Goal: Information Seeking & Learning: Learn about a topic

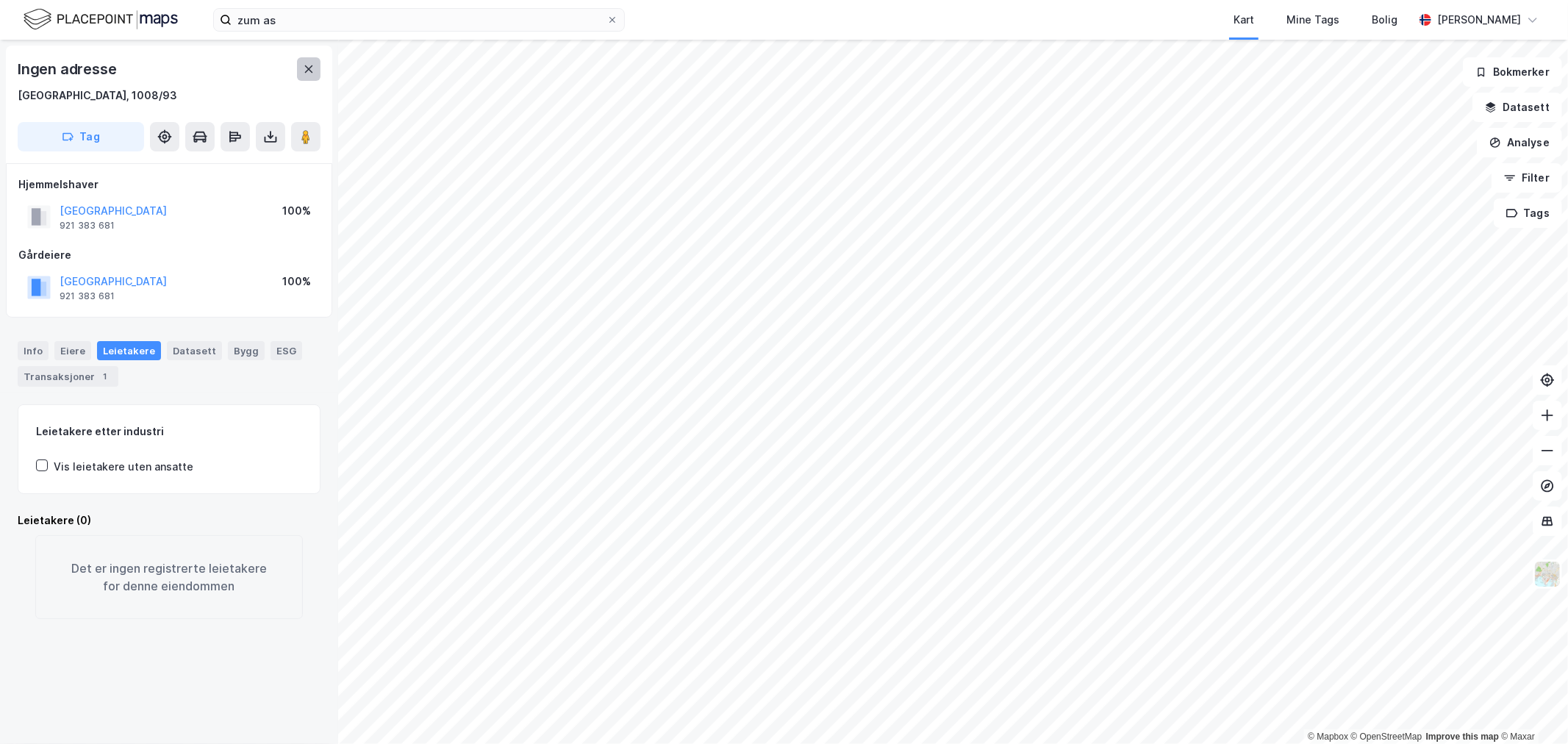
click at [306, 74] on icon at bounding box center [308, 69] width 12 height 12
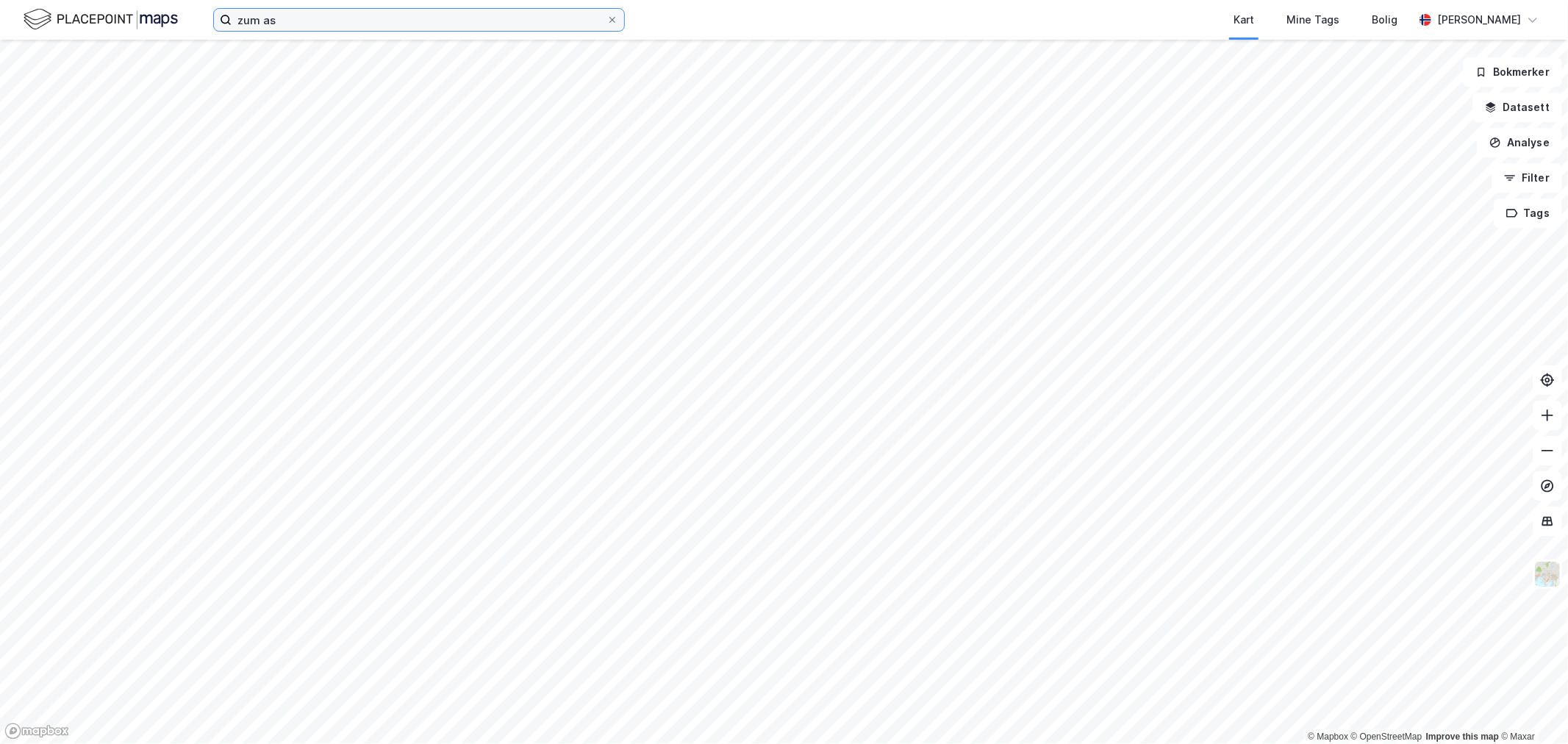
click at [292, 24] on input "zum as" at bounding box center [419, 20] width 375 height 22
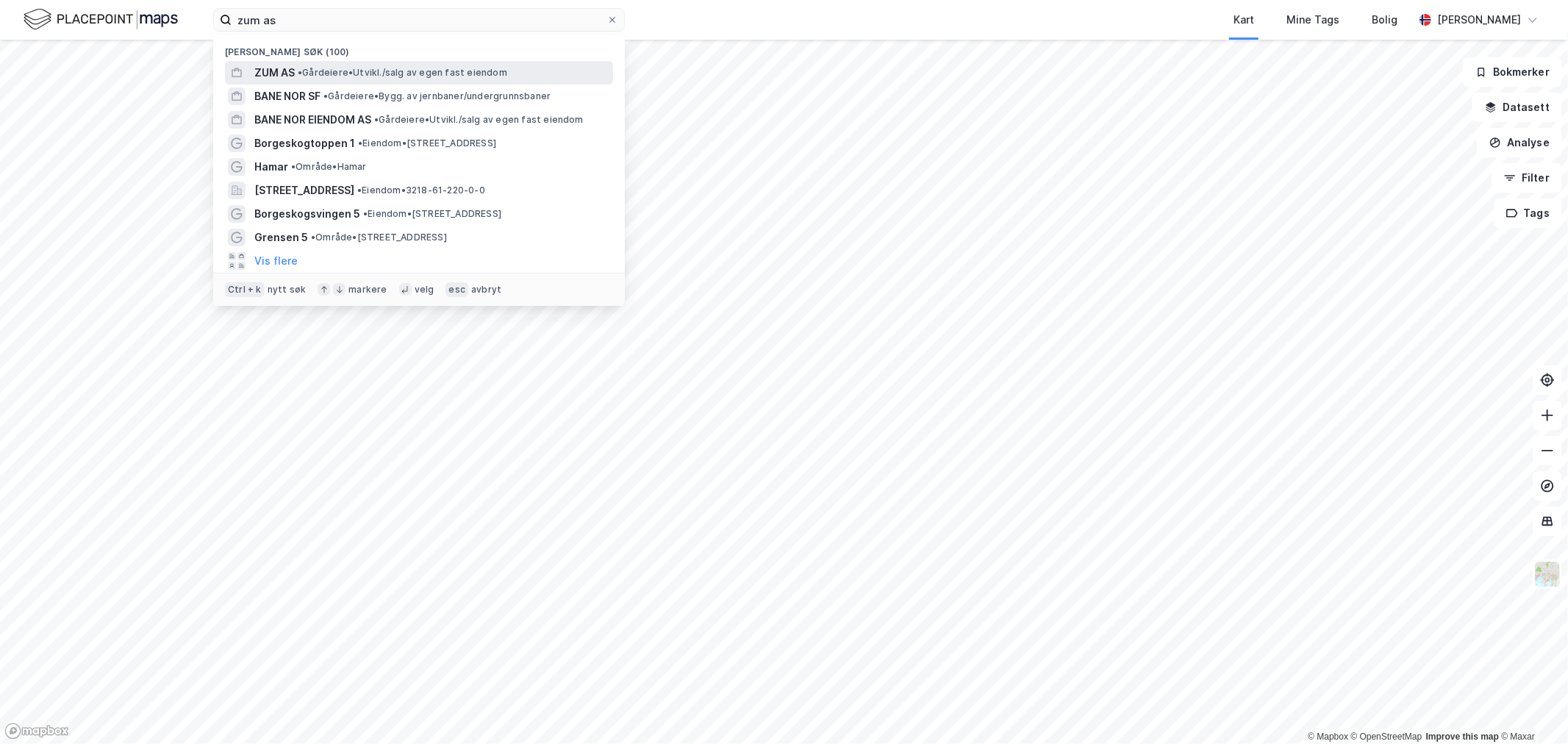
click at [295, 66] on div "ZUM AS • Gårdeiere • [GEOGRAPHIC_DATA]/salg av egen fast eiendom" at bounding box center [432, 73] width 356 height 18
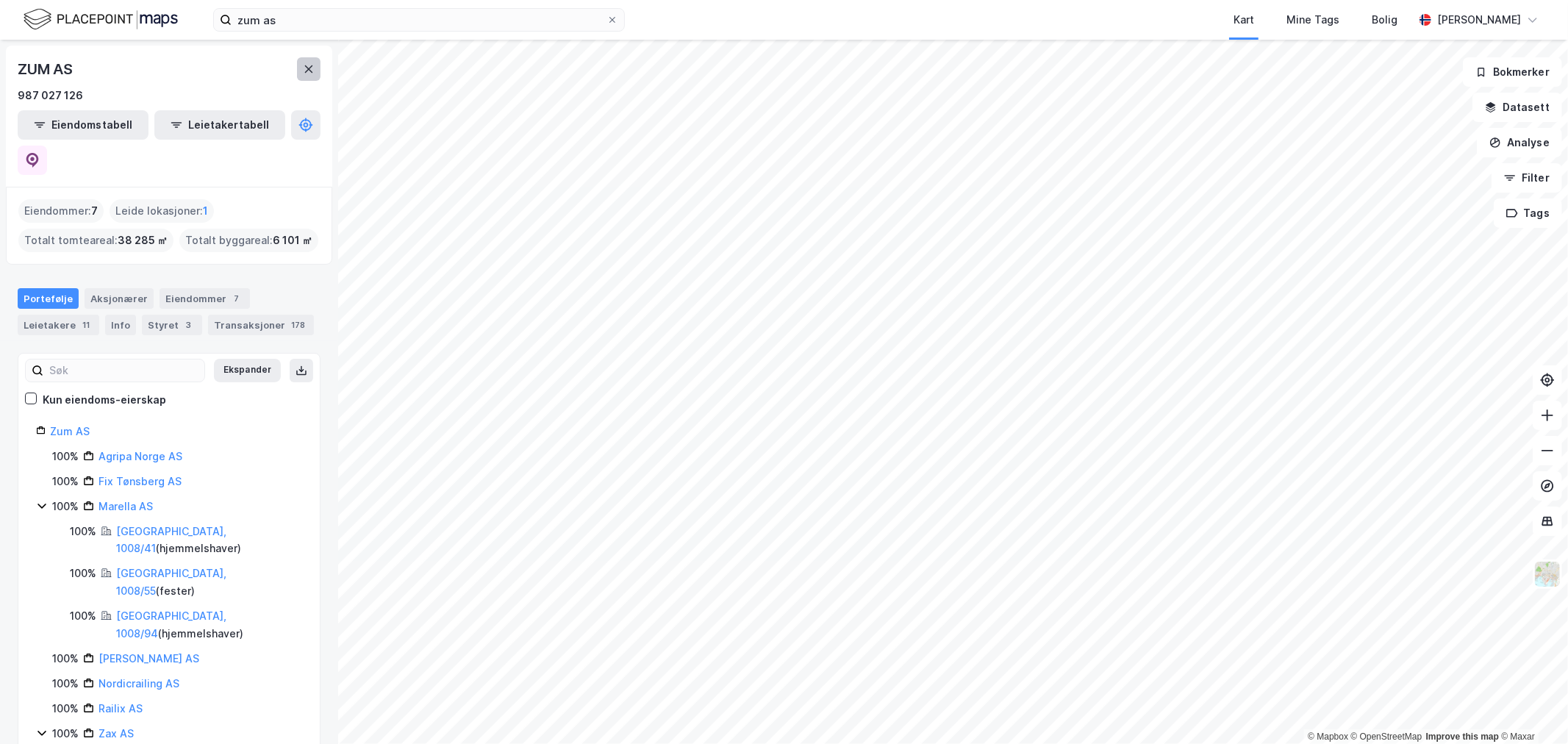
click at [299, 62] on button at bounding box center [308, 69] width 23 height 23
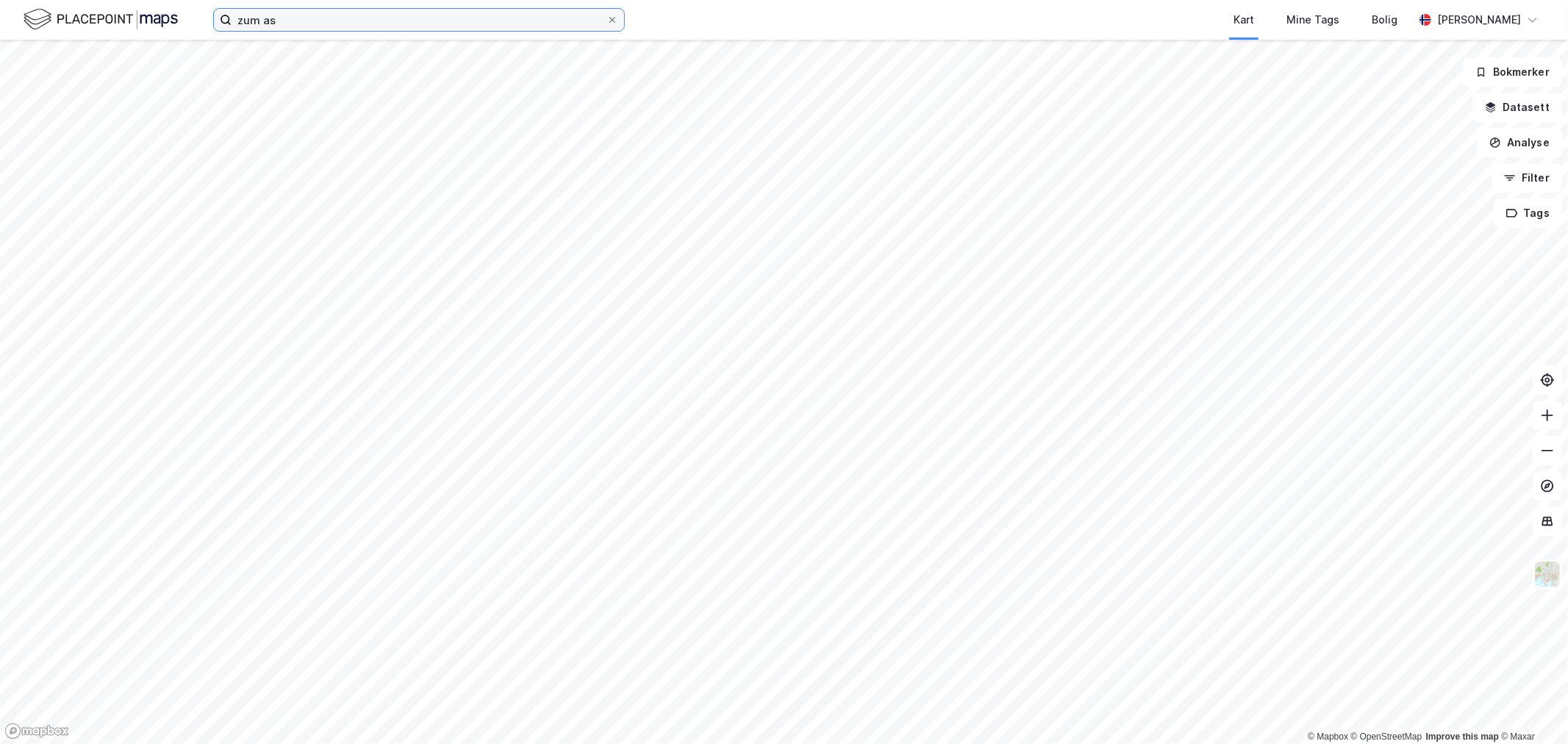
click at [302, 12] on input "zum as" at bounding box center [419, 20] width 375 height 22
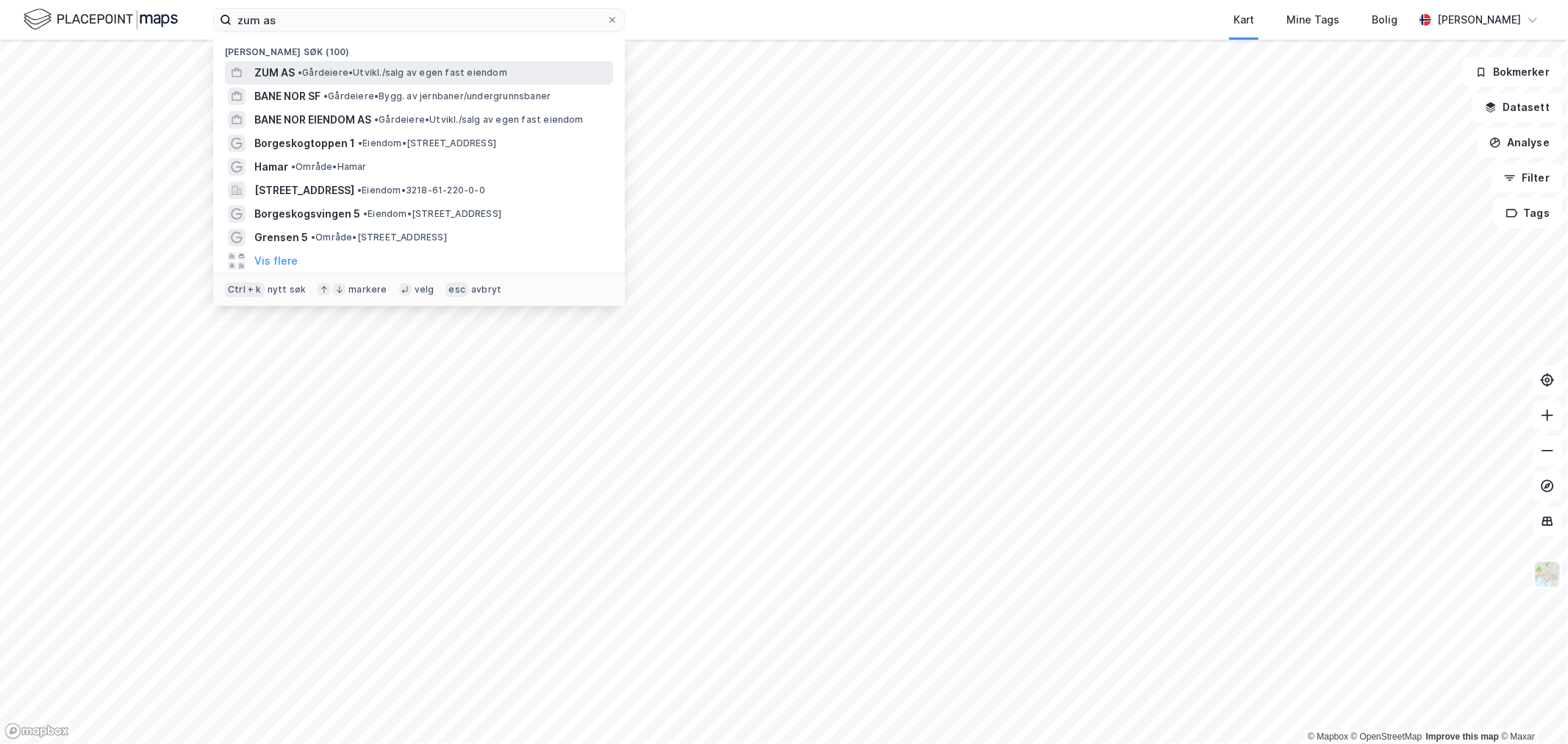
click at [320, 74] on span "• Gårdeiere • [GEOGRAPHIC_DATA]/salg av egen fast eiendom" at bounding box center [402, 73] width 210 height 12
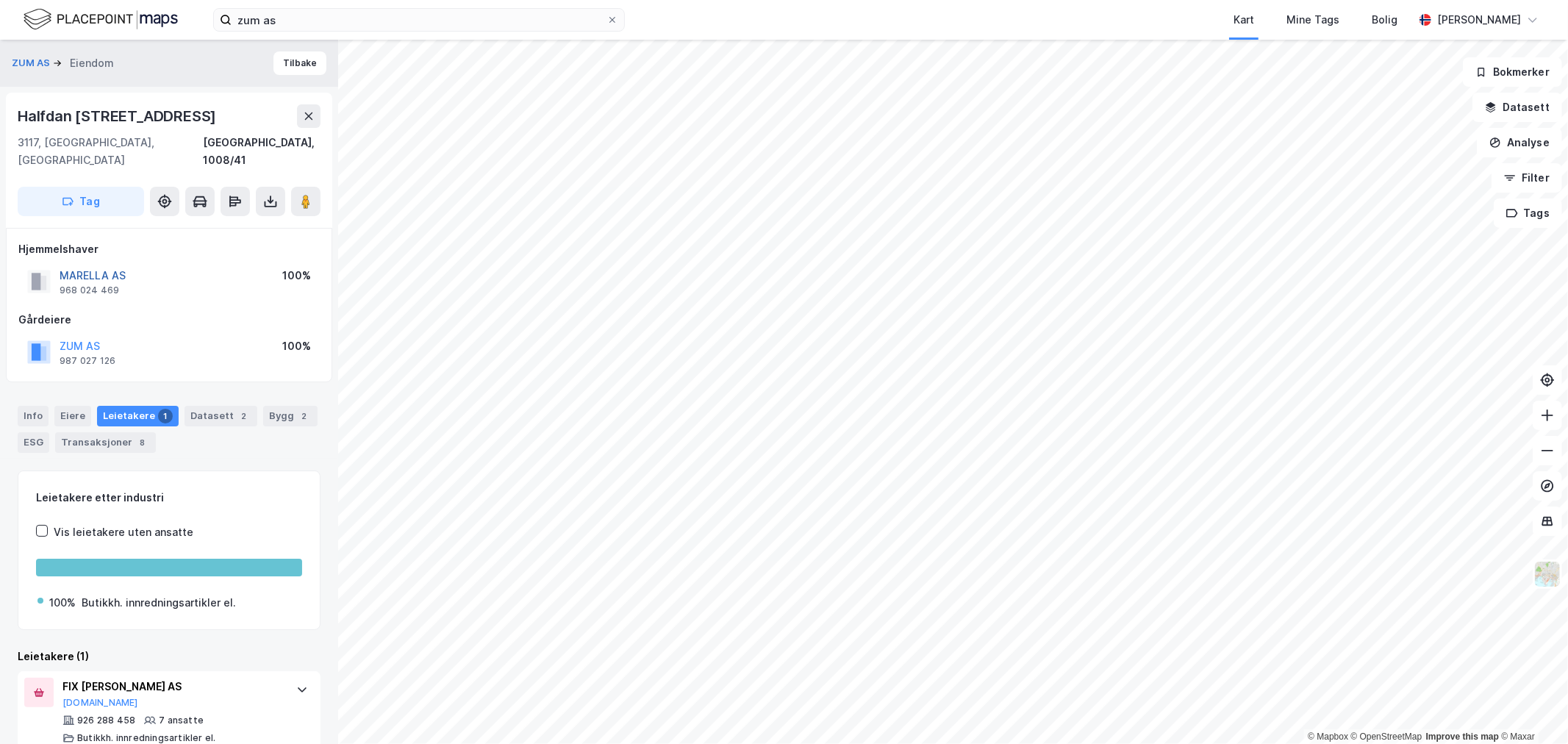
click at [0, 0] on button "MARELLA AS" at bounding box center [0, 0] width 0 height 0
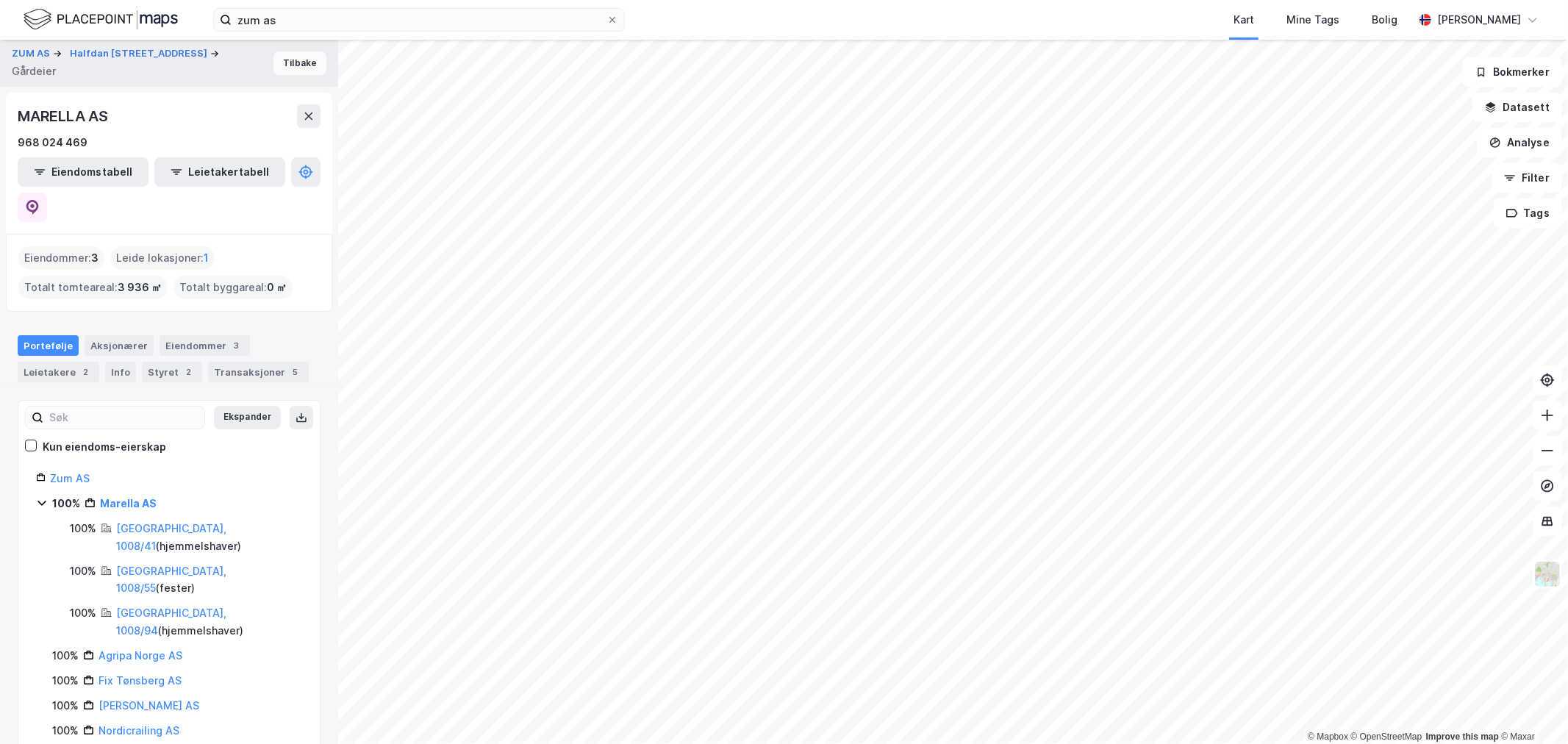
click at [295, 64] on button "Tilbake" at bounding box center [300, 62] width 53 height 23
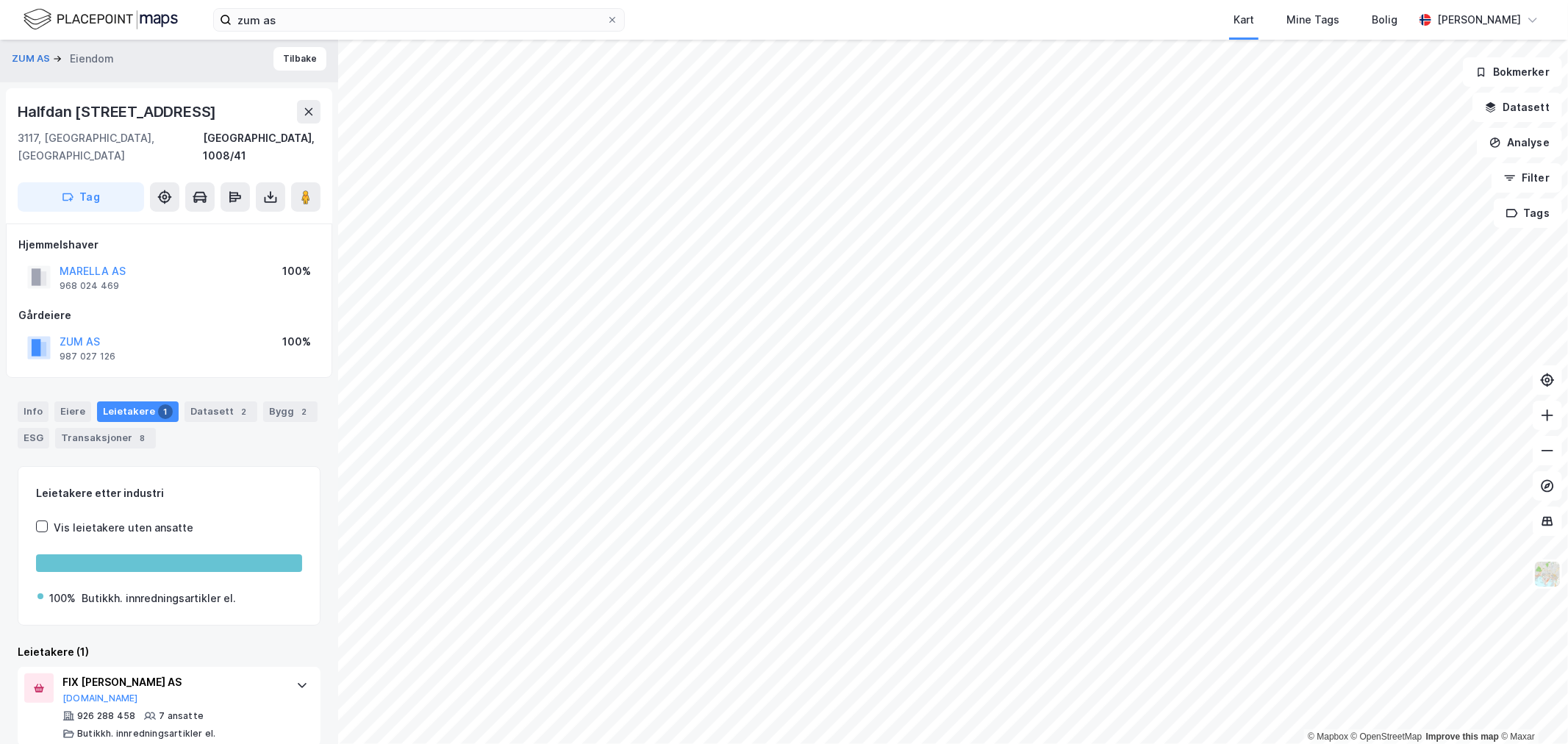
scroll to position [6, 0]
click at [40, 399] on div "Info" at bounding box center [33, 410] width 31 height 20
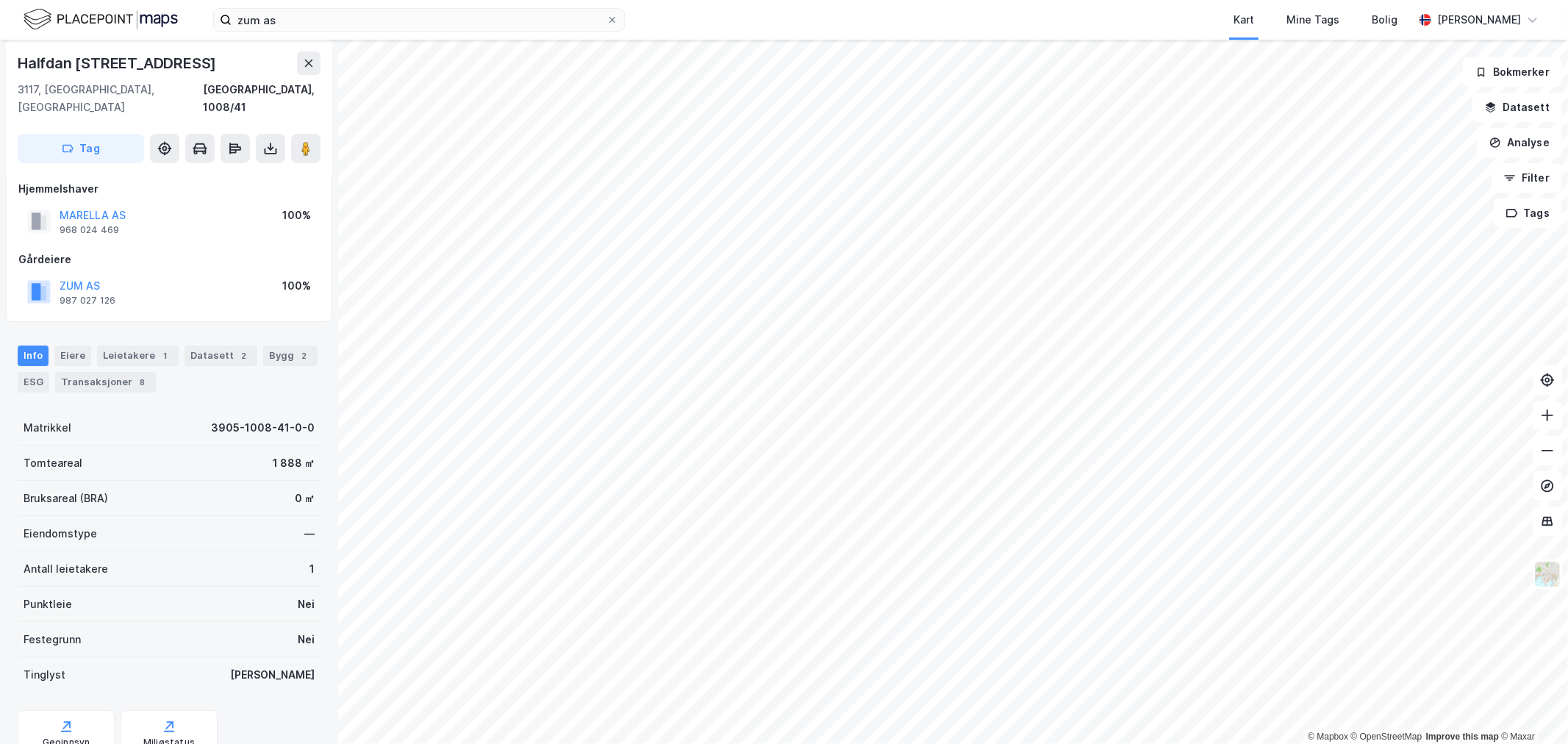
scroll to position [103, 0]
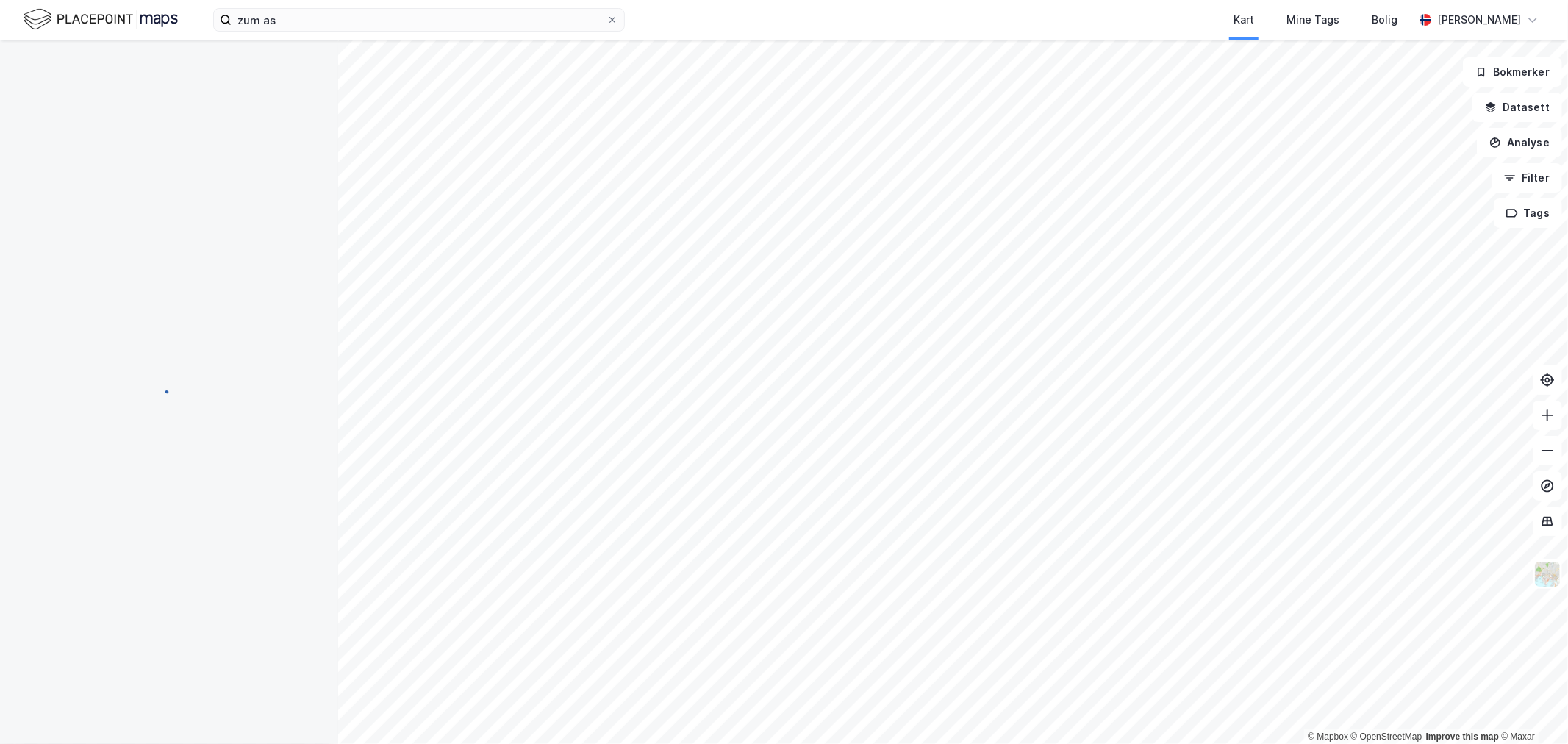
scroll to position [103, 0]
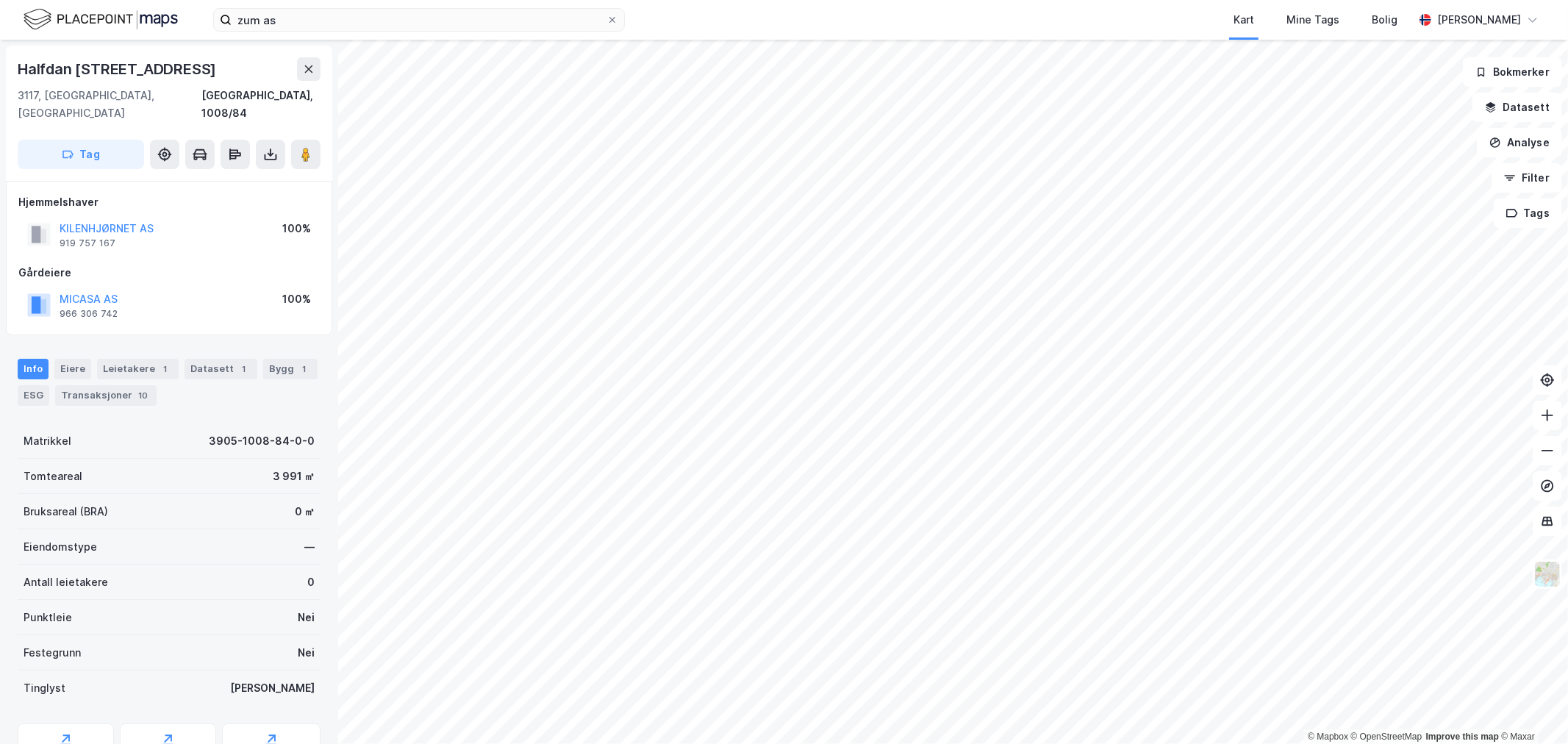
scroll to position [55, 0]
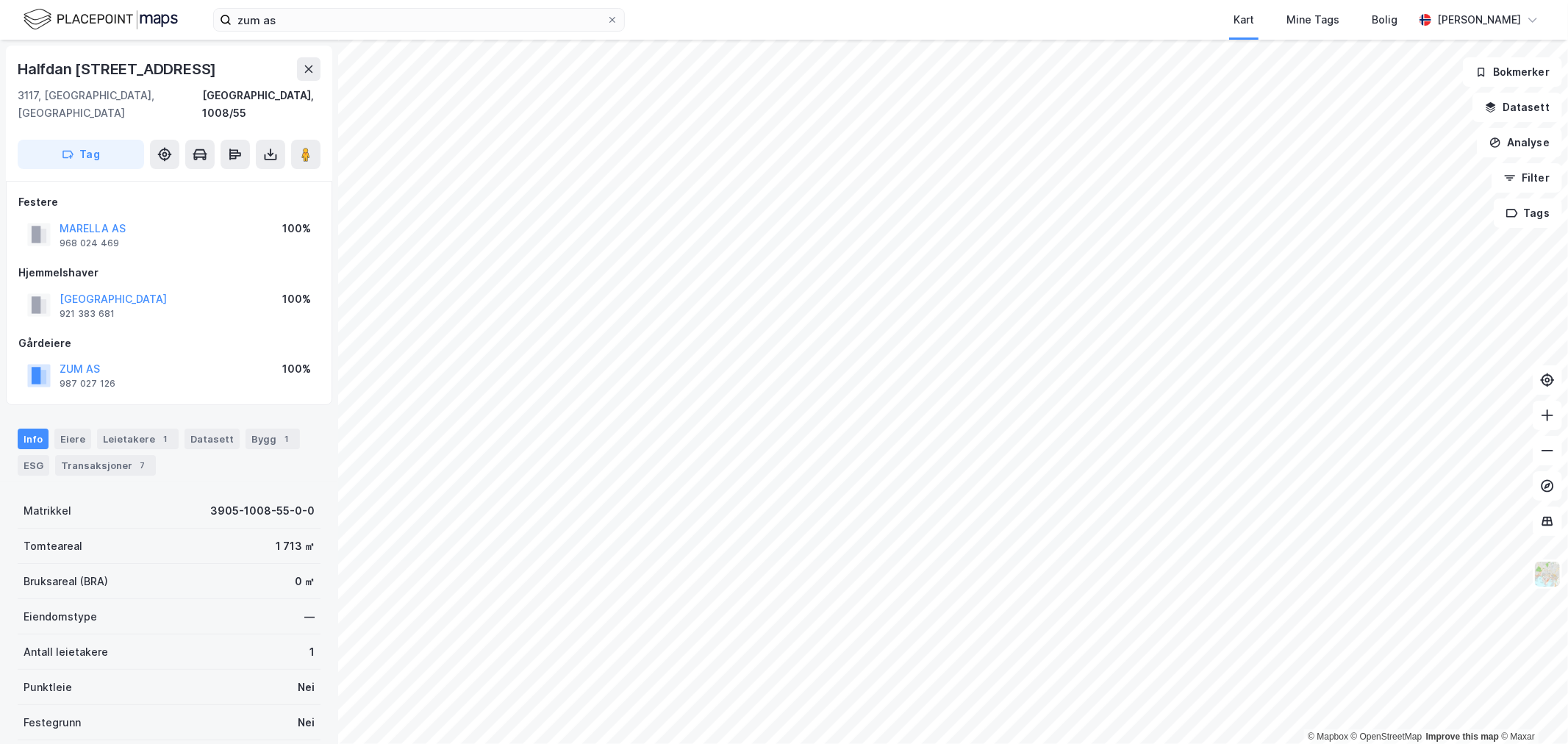
scroll to position [55, 0]
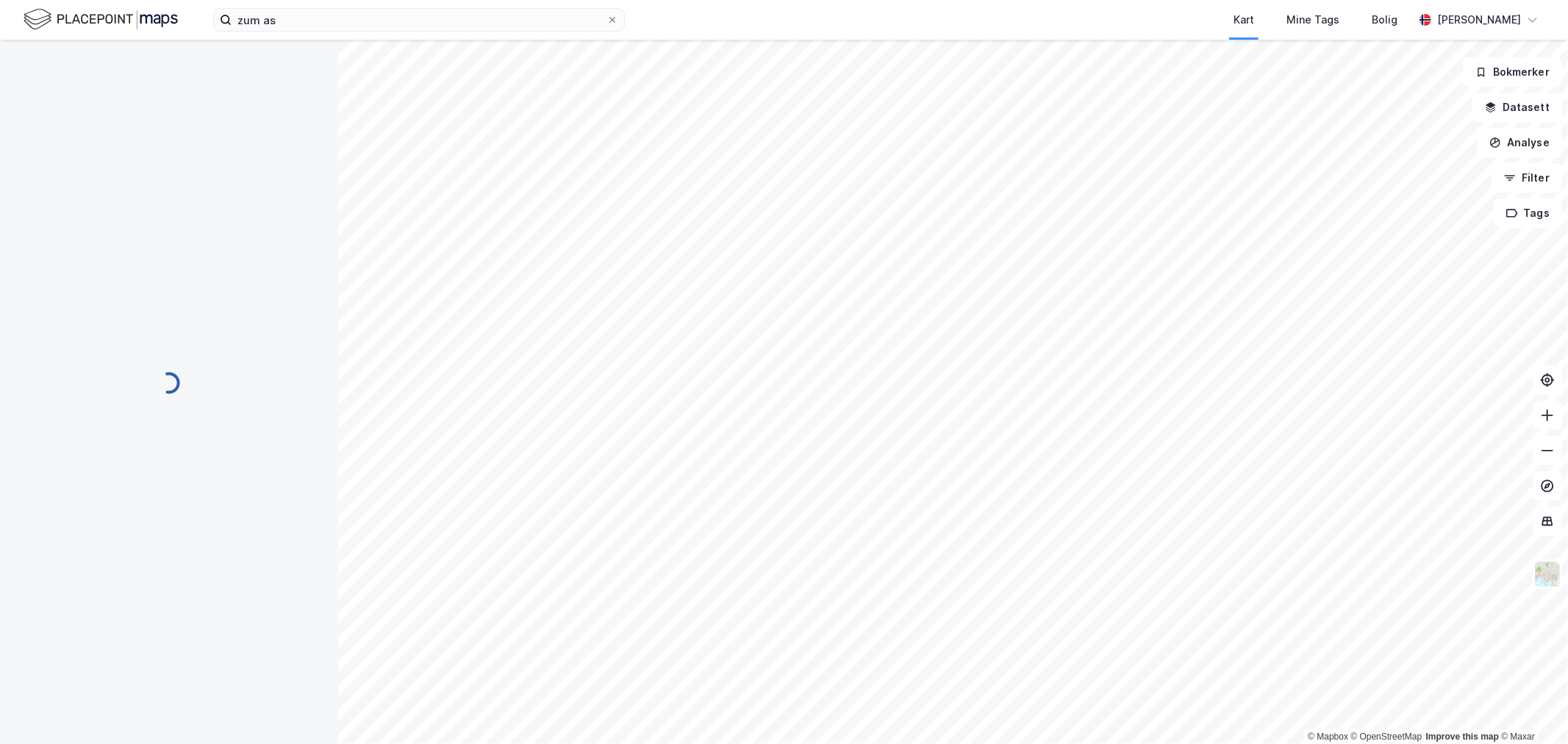
scroll to position [55, 0]
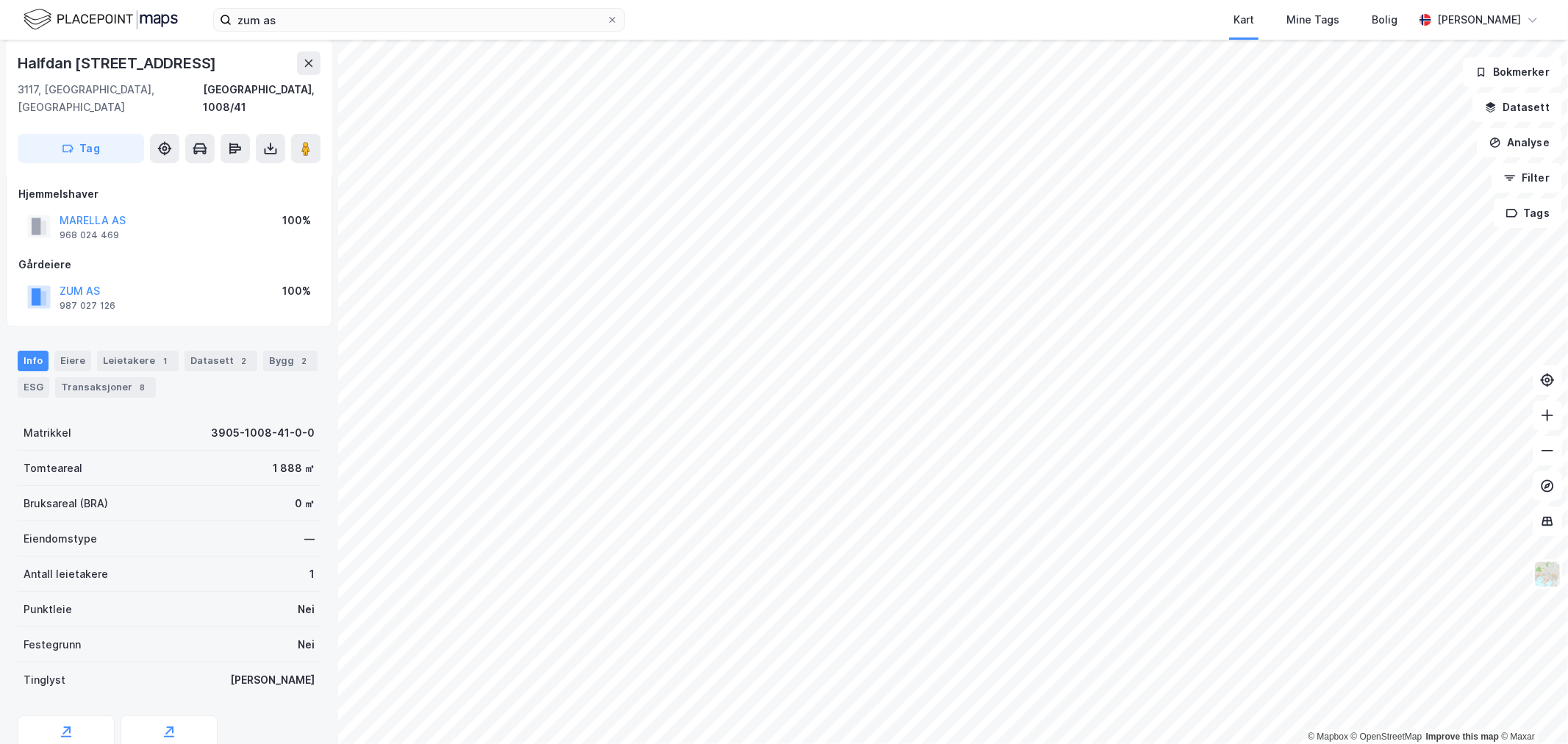
scroll to position [55, 0]
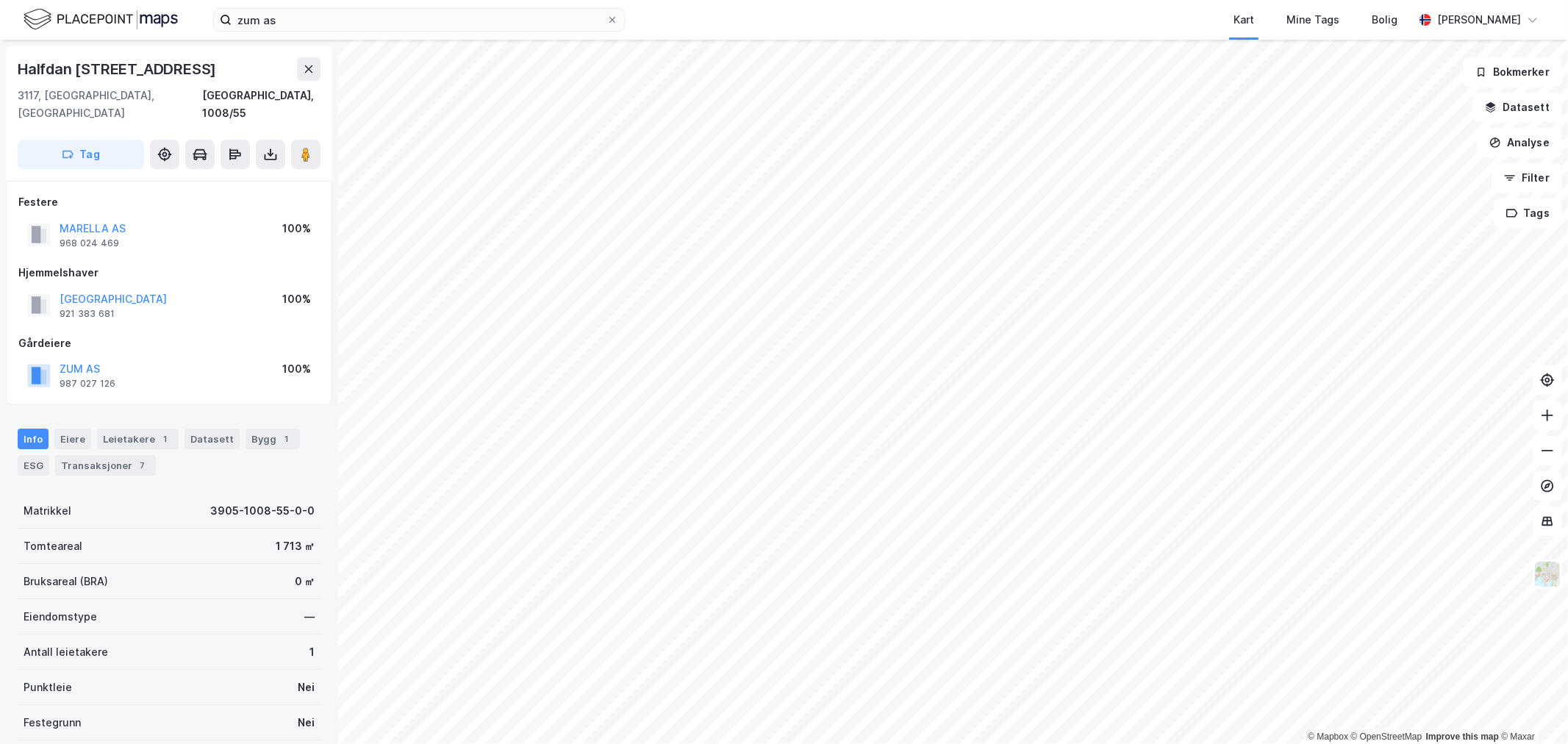
scroll to position [55, 0]
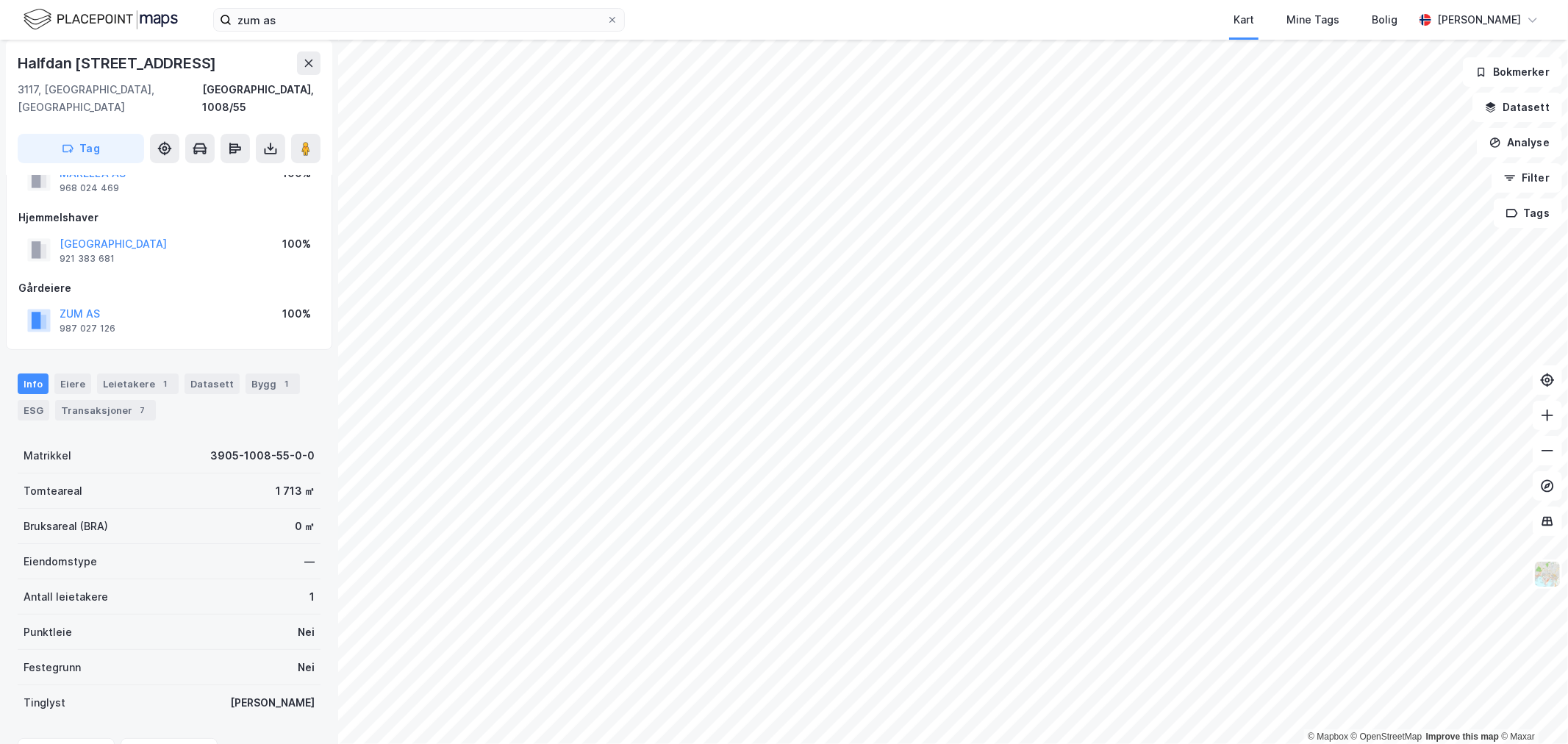
scroll to position [55, 0]
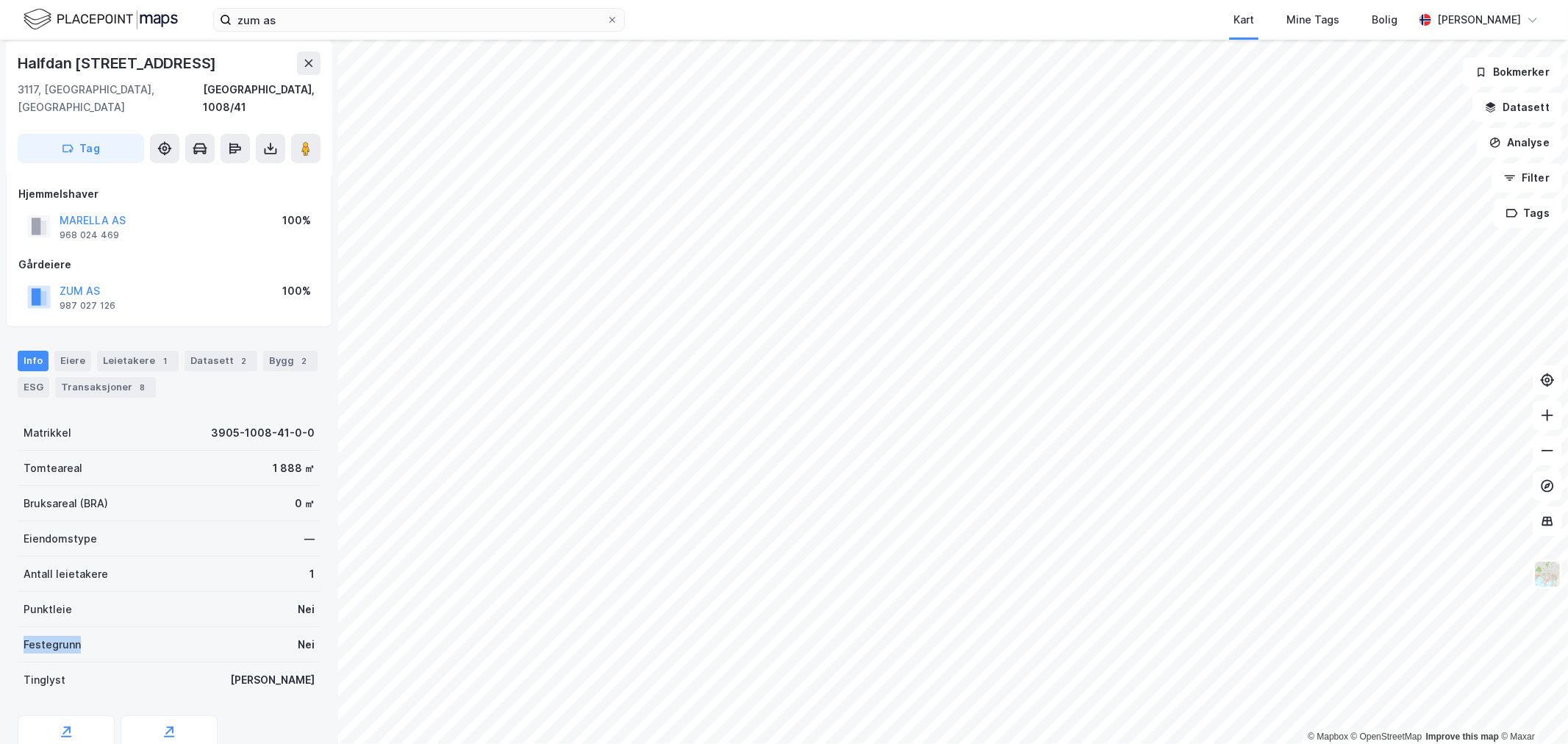
drag, startPoint x: 76, startPoint y: 626, endPoint x: 7, endPoint y: 615, distance: 69.9
click at [6, 616] on div "ZUM AS Eiendom Tilbake Halfdan Wilhelmsens Alle 43 3117, [GEOGRAPHIC_DATA], [GE…" at bounding box center [169, 392] width 338 height 704
drag, startPoint x: 120, startPoint y: 196, endPoint x: 60, endPoint y: 202, distance: 60.3
click at [54, 211] on div "MARELLA AS 968 024 469" at bounding box center [76, 226] width 99 height 30
drag, startPoint x: 160, startPoint y: 196, endPoint x: 59, endPoint y: 204, distance: 101.3
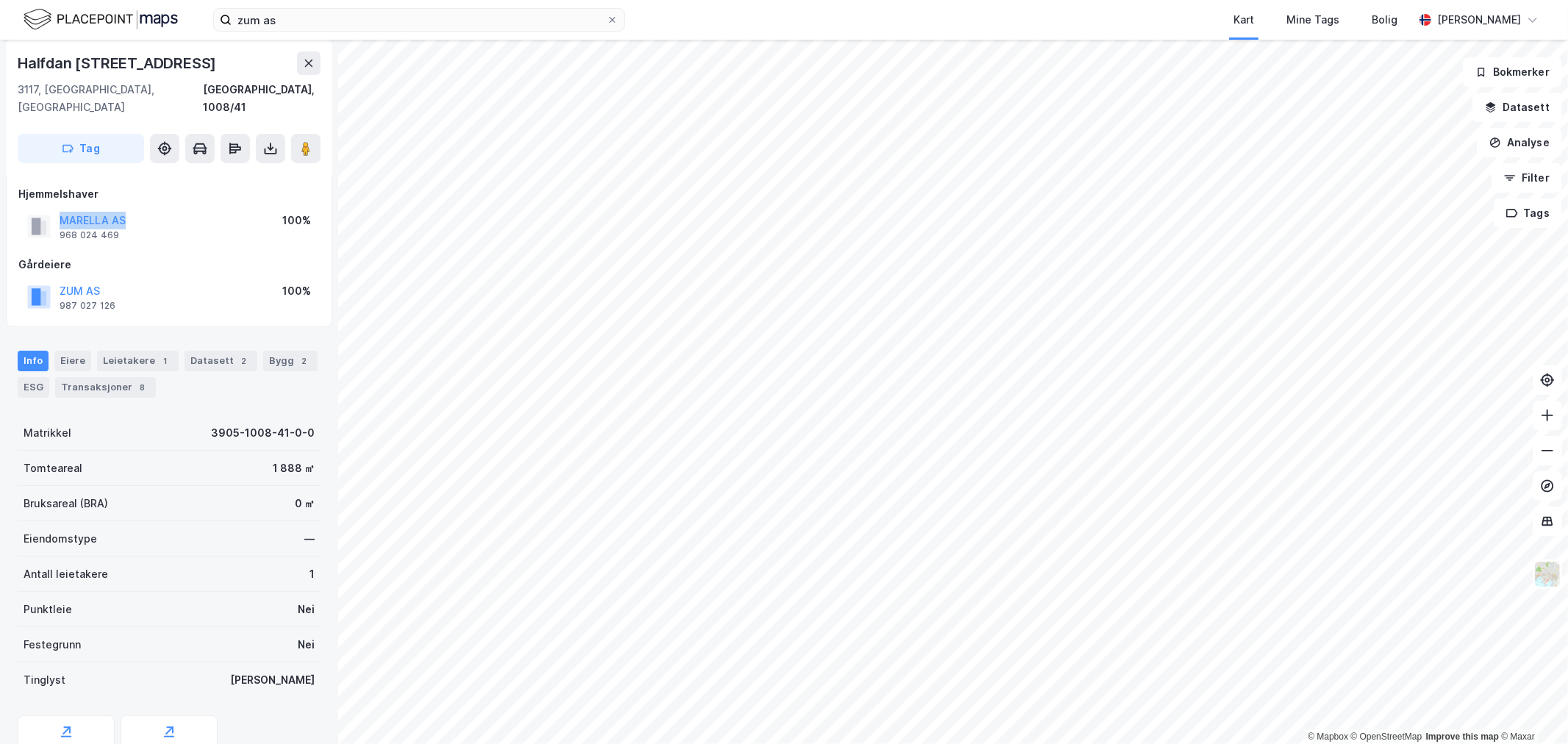
click at [60, 209] on div "MARELLA AS 968 024 469 100%" at bounding box center [169, 226] width 302 height 35
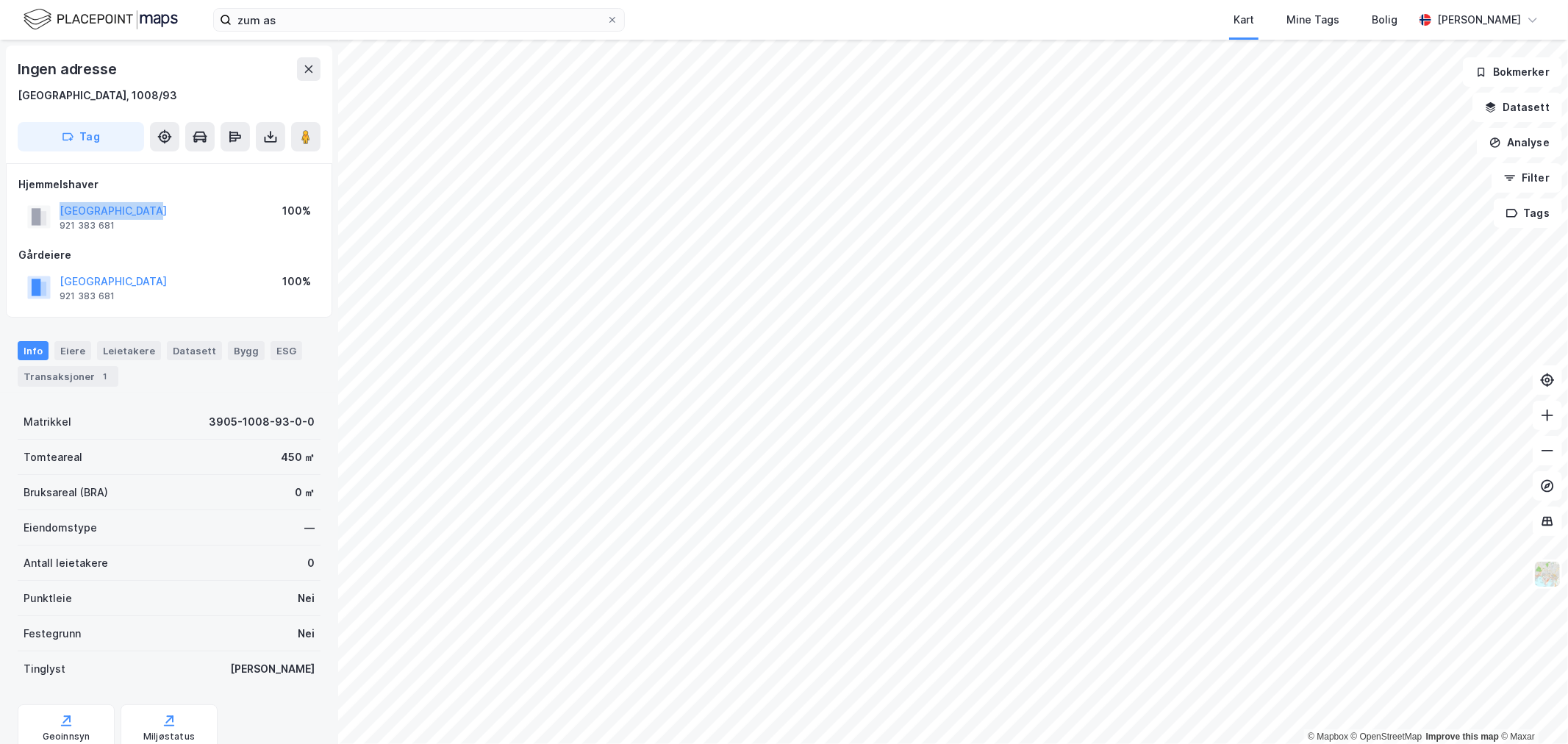
drag, startPoint x: 207, startPoint y: 211, endPoint x: 53, endPoint y: 215, distance: 154.1
click at [53, 215] on div "[GEOGRAPHIC_DATA] 921 383 681 100%" at bounding box center [169, 217] width 302 height 35
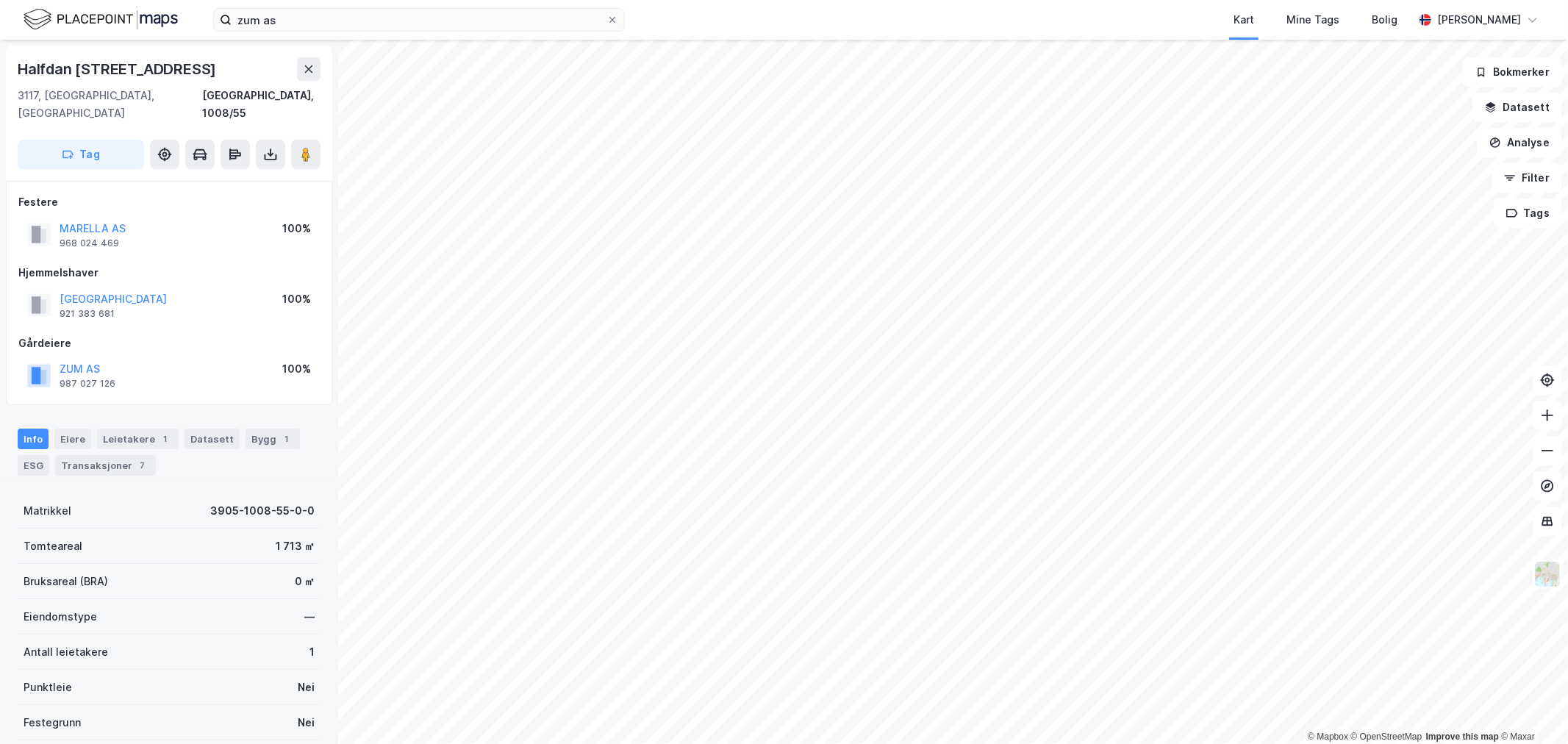
scroll to position [2, 0]
drag, startPoint x: 193, startPoint y: 281, endPoint x: 58, endPoint y: 281, distance: 135.0
click at [58, 286] on div "[GEOGRAPHIC_DATA] 921 383 681 100%" at bounding box center [169, 304] width 302 height 35
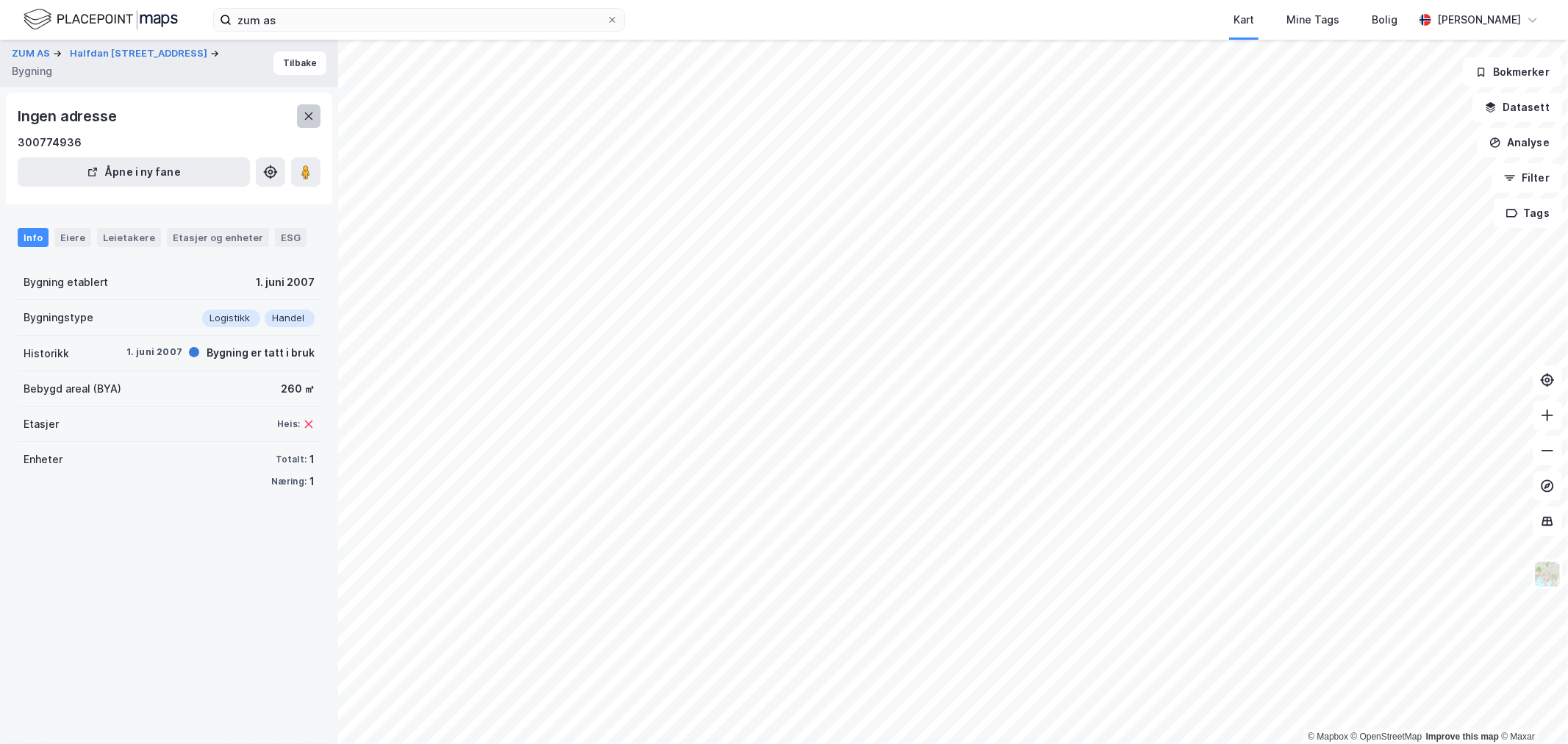
click at [304, 106] on button at bounding box center [308, 115] width 23 height 23
